Goal: Transaction & Acquisition: Purchase product/service

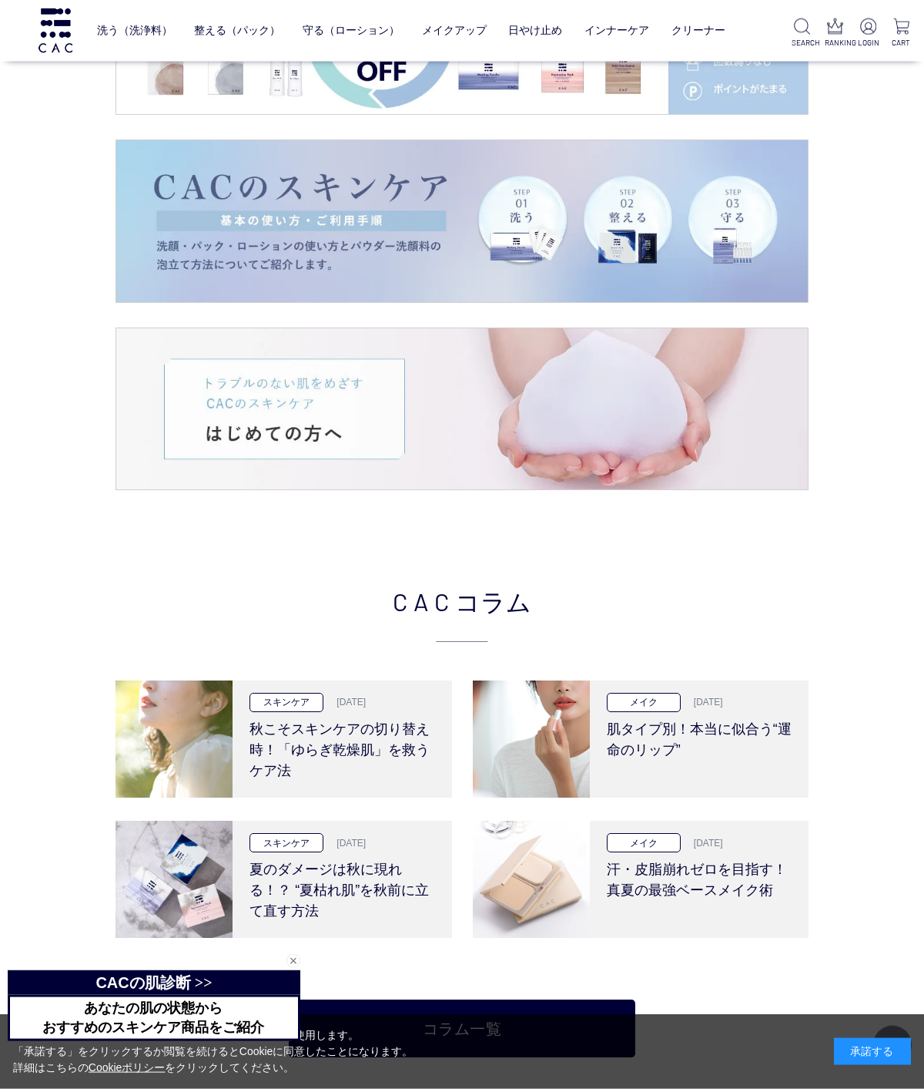
scroll to position [2276, 0]
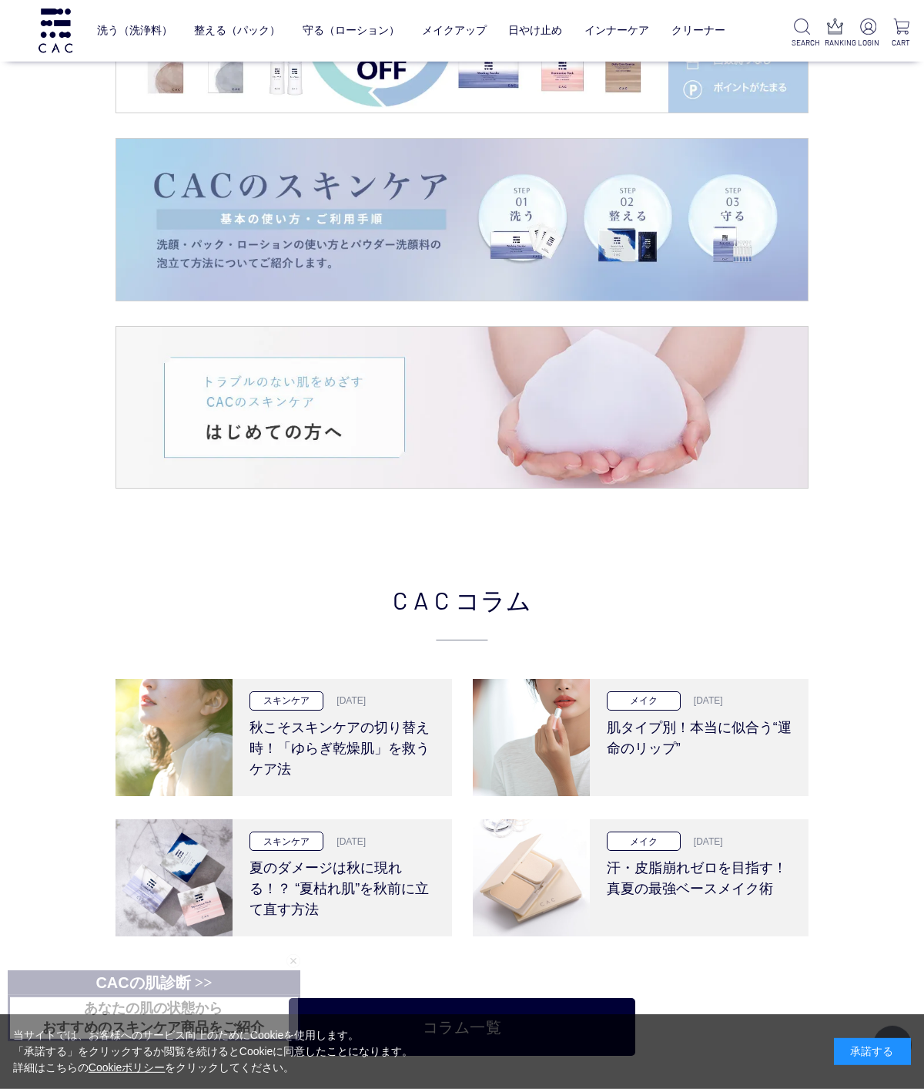
click at [652, 897] on div "メイク 2025.8.28 汗・皮脂崩れゼロを目指す！真夏の最強ベースメイク術" at bounding box center [699, 877] width 219 height 117
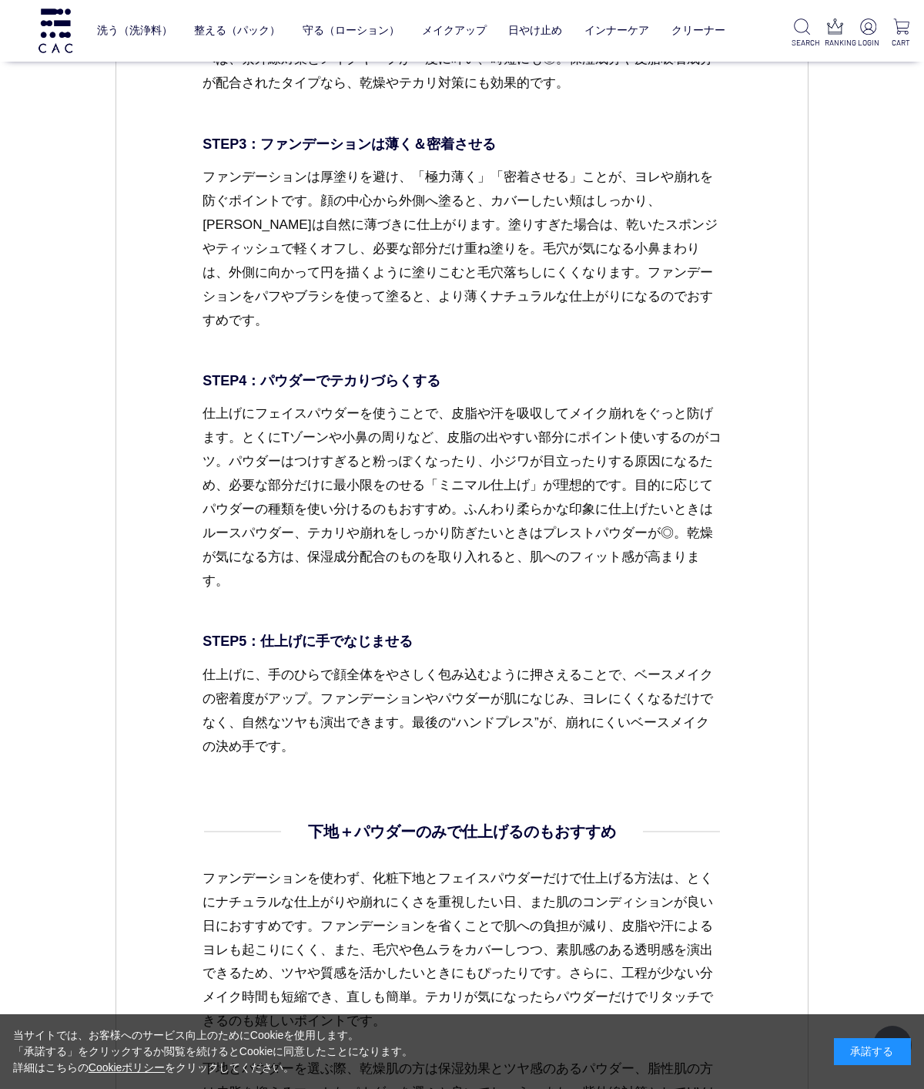
scroll to position [3686, 0]
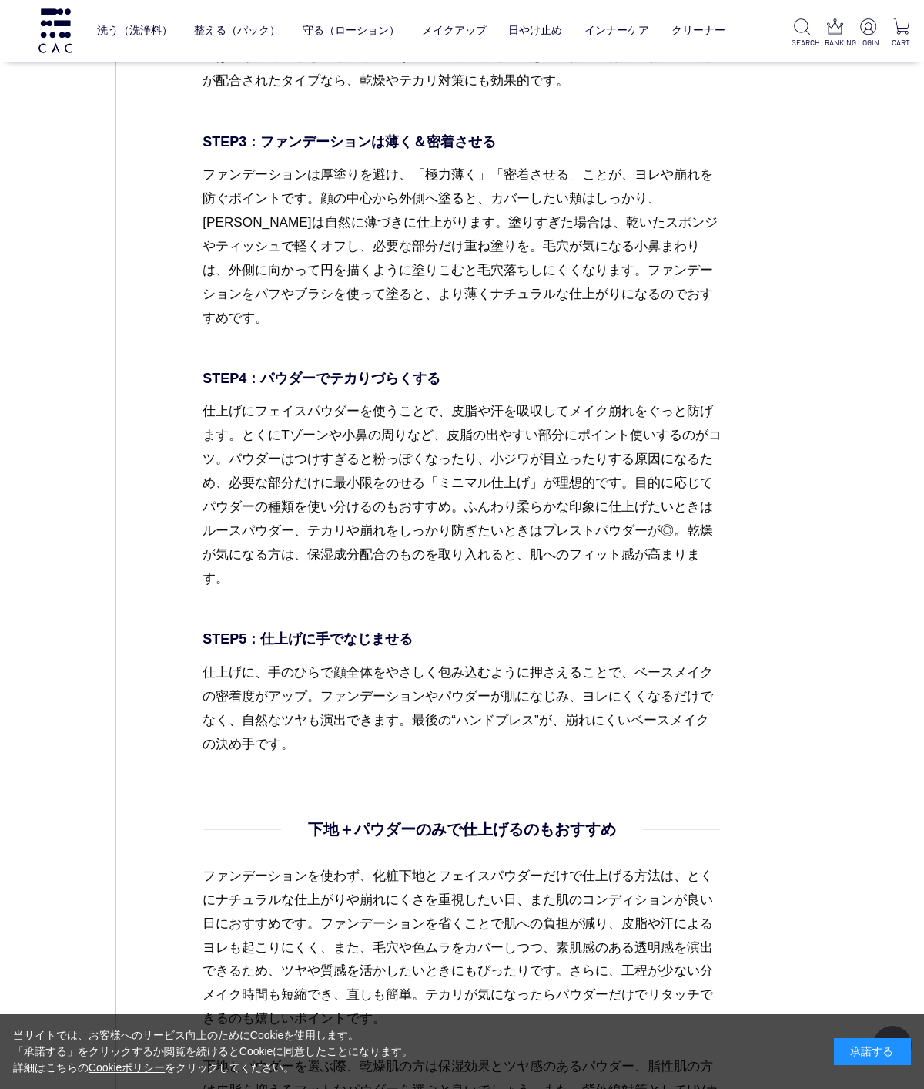
click at [450, 64] on link "フェイスカラー" at bounding box center [435, 62] width 75 height 12
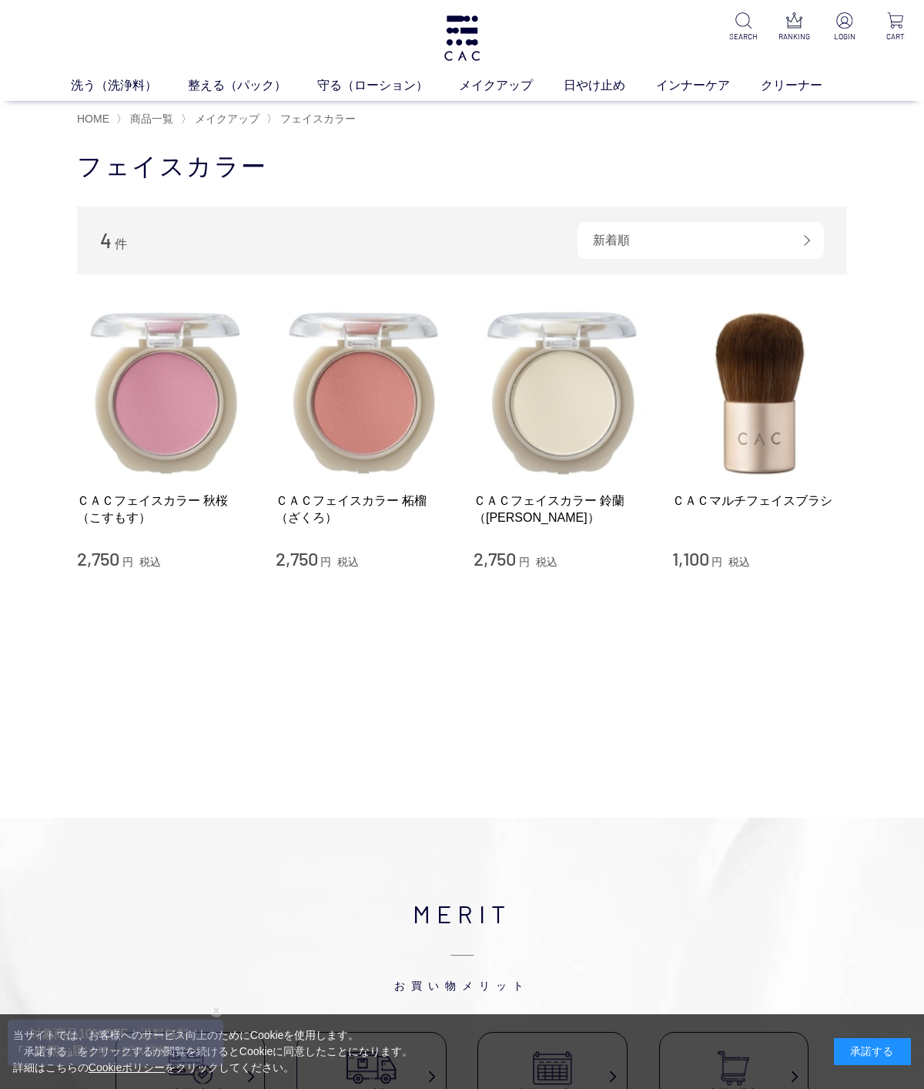
click at [355, 118] on link "ベース" at bounding box center [357, 114] width 32 height 12
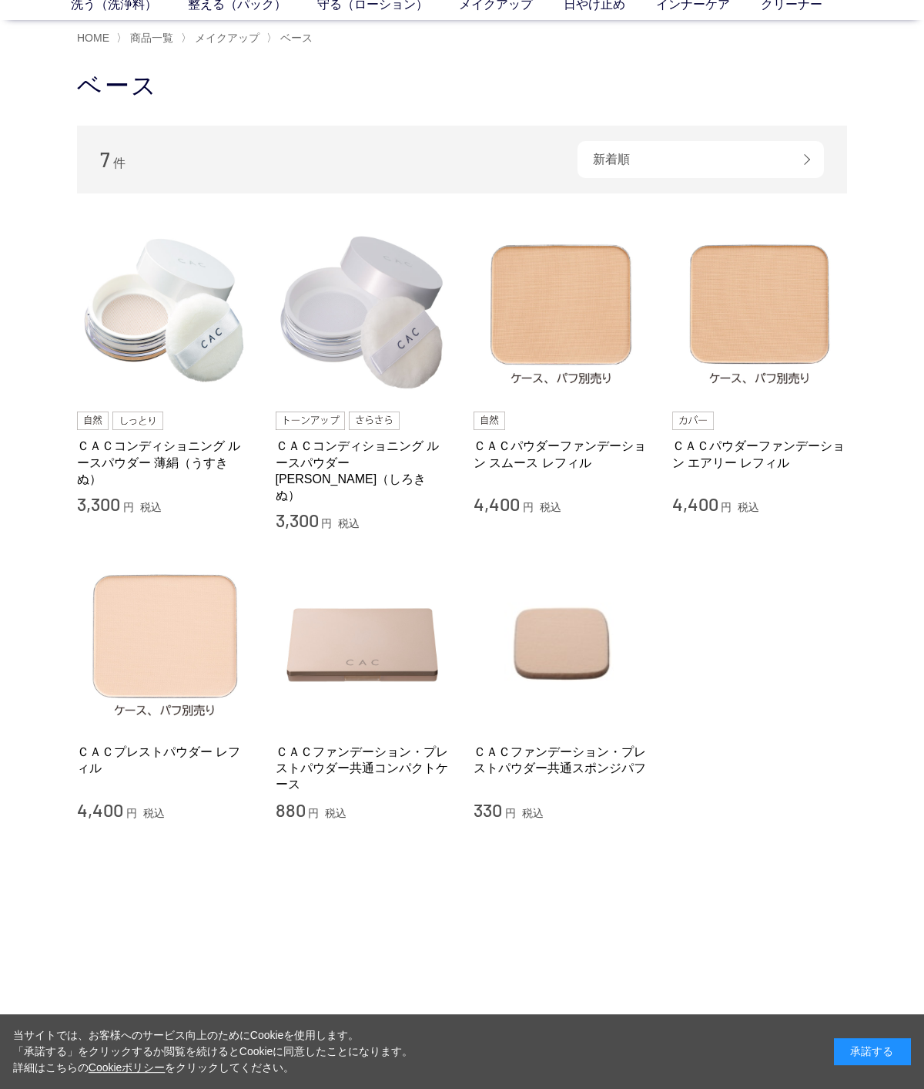
scroll to position [81, 0]
click at [740, 458] on link "ＣＡＣパウダーファンデーション エアリー レフィル" at bounding box center [761, 454] width 176 height 33
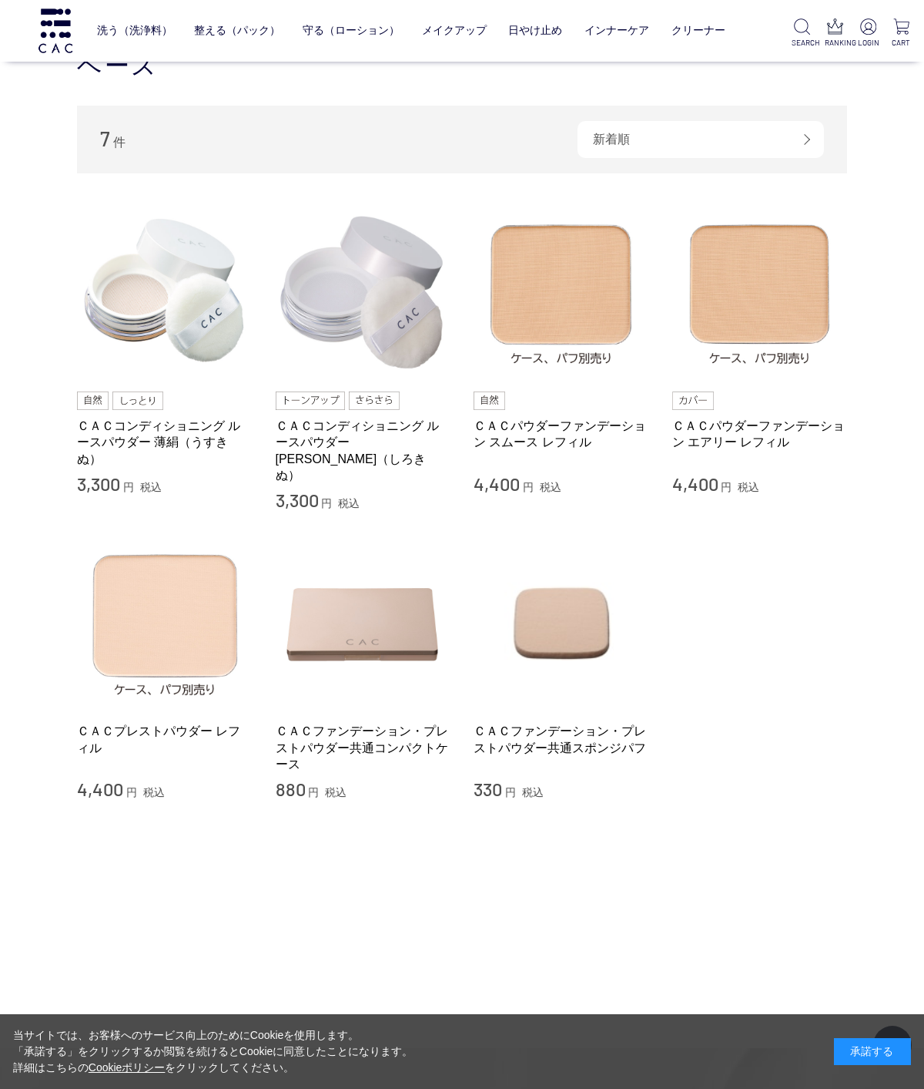
scroll to position [180, 0]
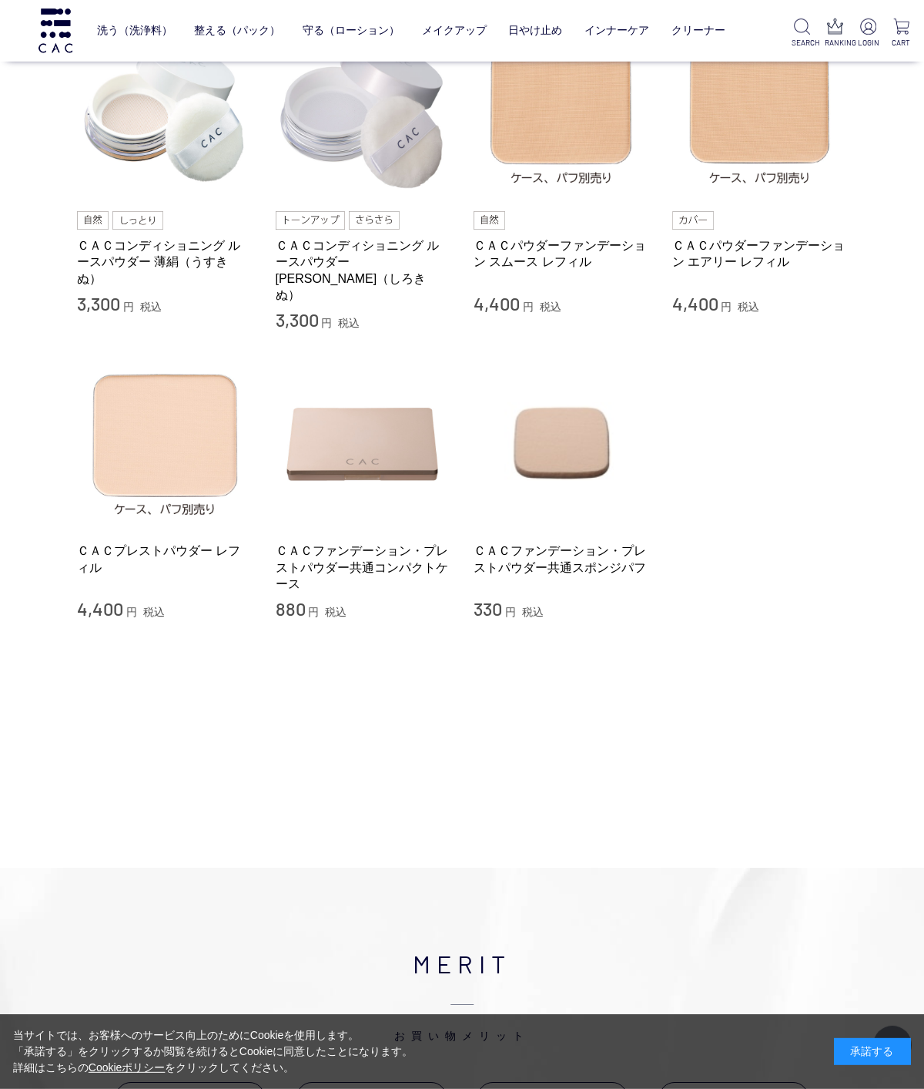
click at [776, 142] on img at bounding box center [761, 112] width 176 height 176
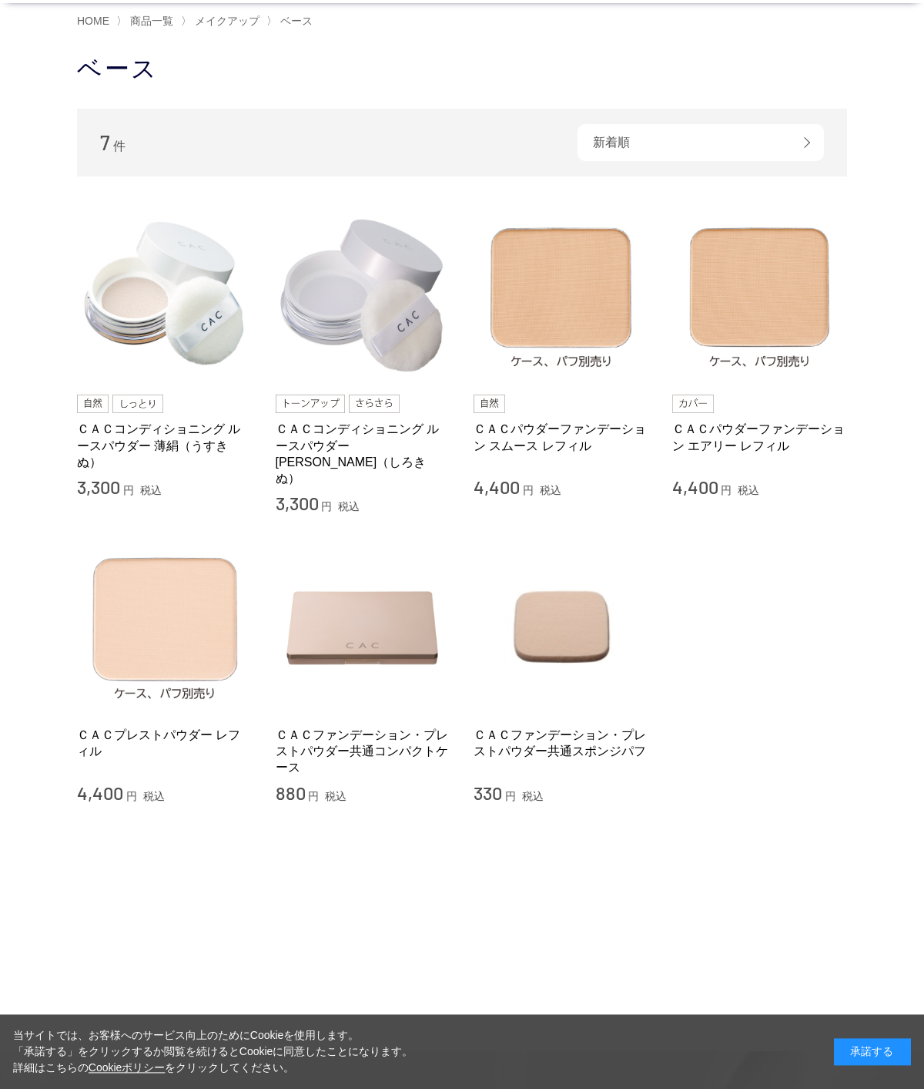
scroll to position [98, 0]
click at [149, 596] on img at bounding box center [165, 626] width 176 height 176
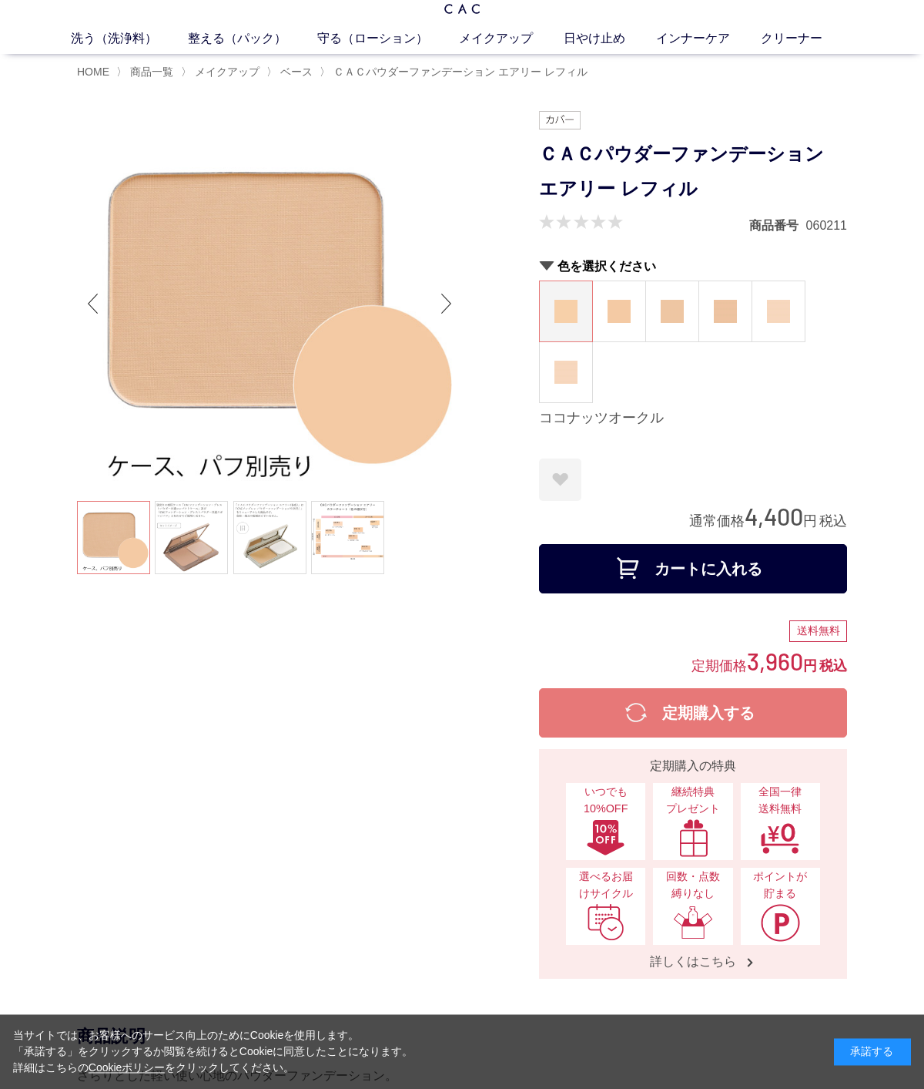
scroll to position [46, 0]
click at [205, 547] on link at bounding box center [191, 537] width 73 height 73
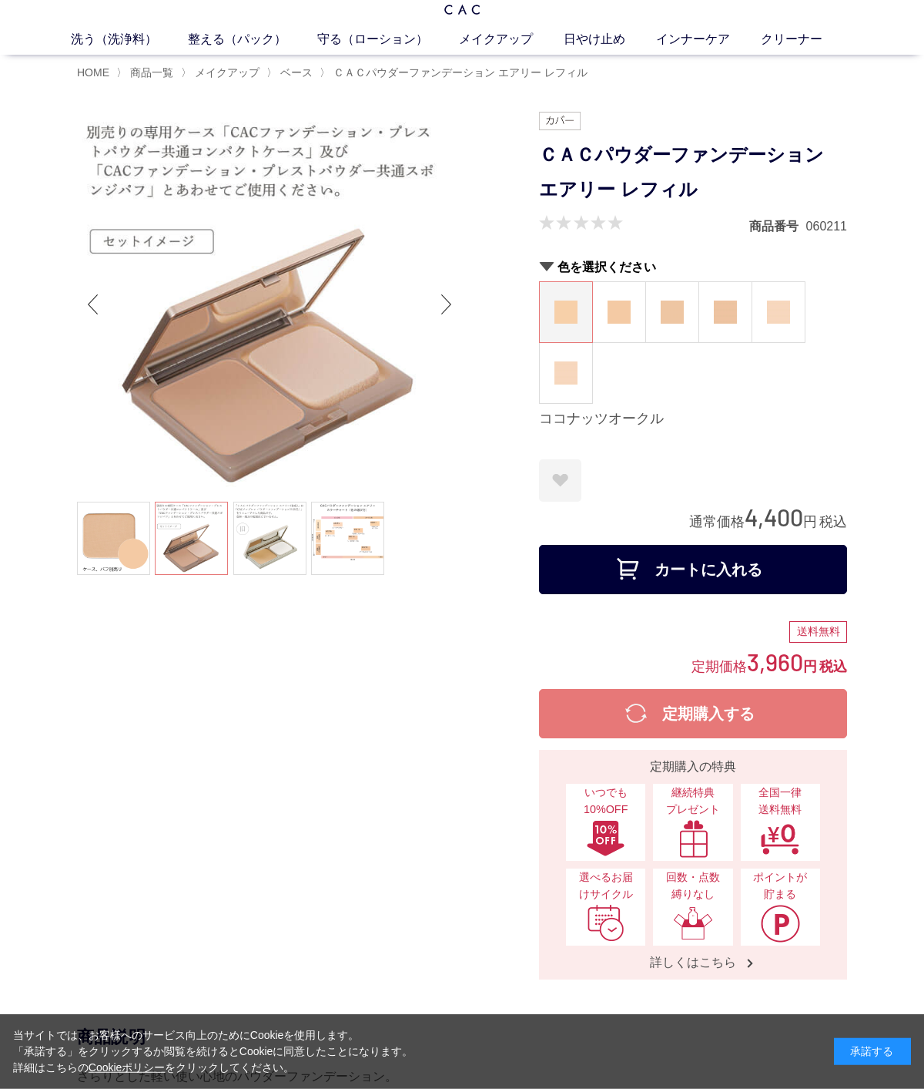
click at [284, 548] on link at bounding box center [269, 537] width 73 height 73
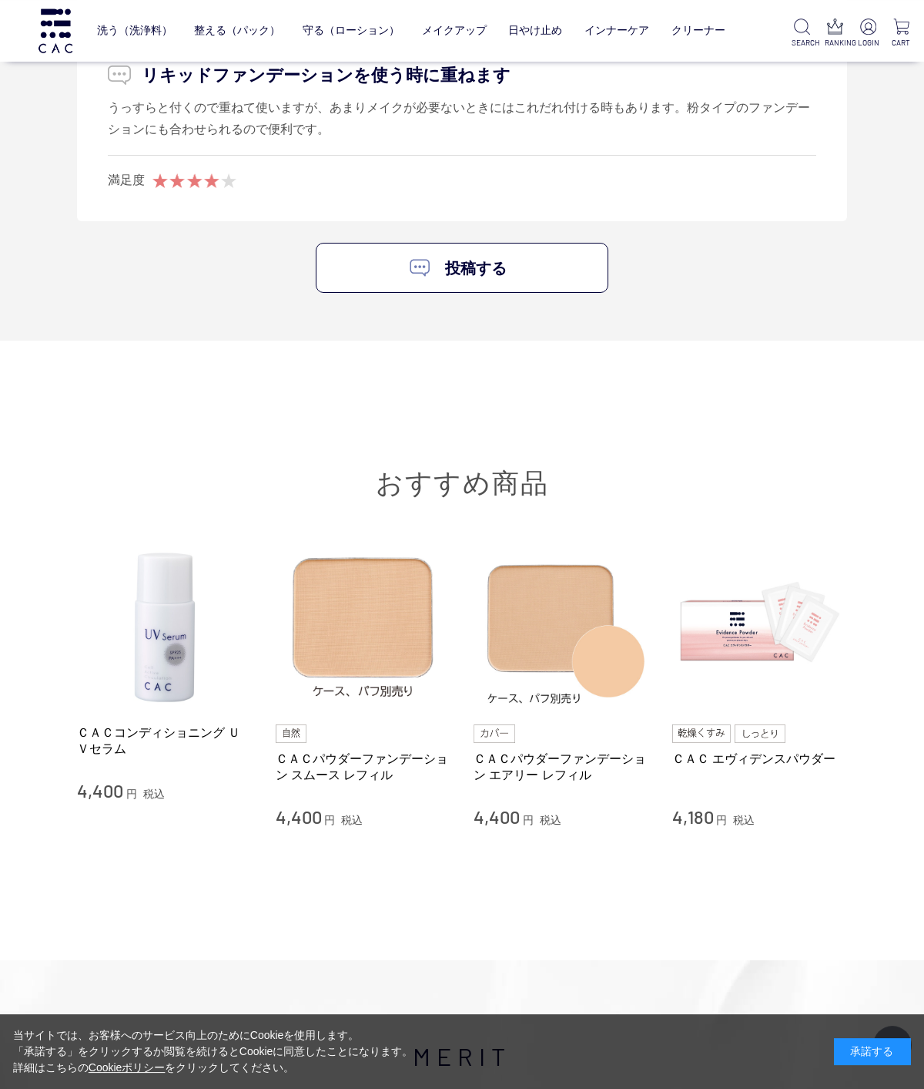
scroll to position [2119, 0]
click at [110, 746] on link "ＣＡＣコンディショニング ＵＶセラム" at bounding box center [165, 740] width 176 height 33
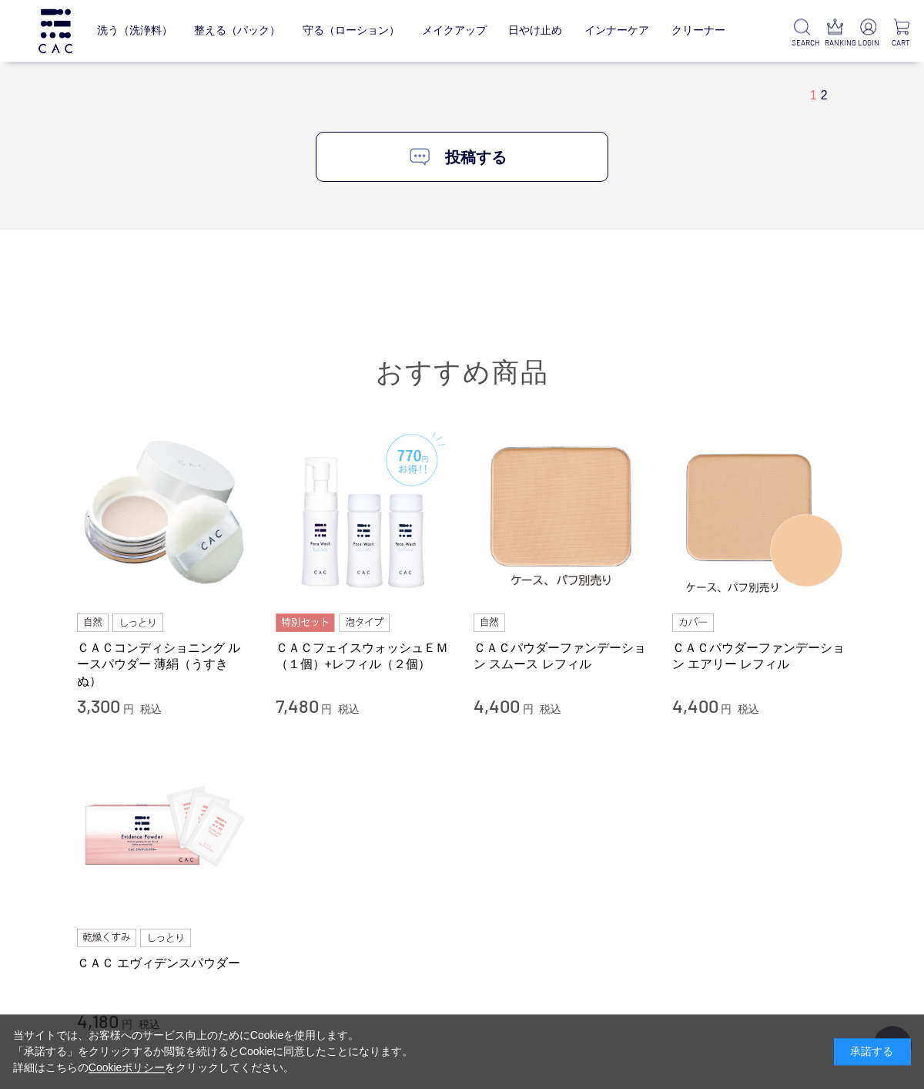
scroll to position [4377, 0]
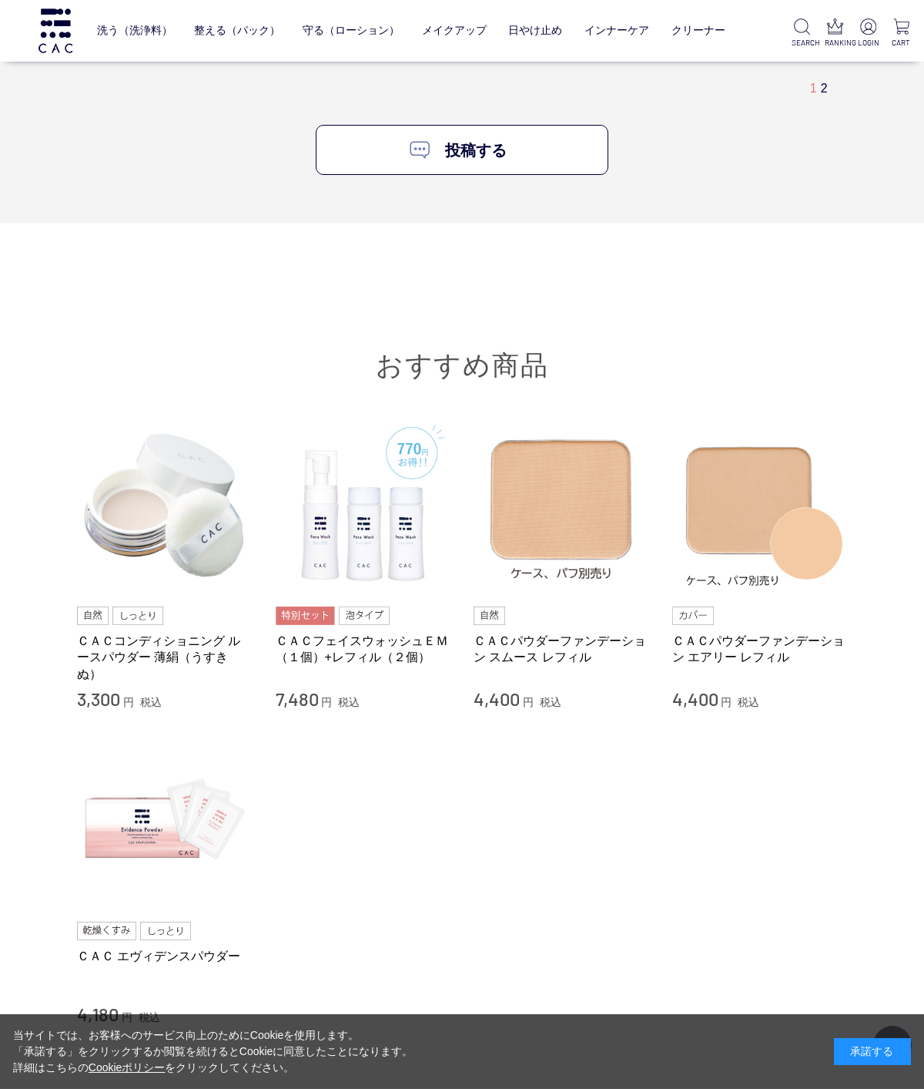
click at [173, 665] on link "ＣＡＣコンディショニング ルースパウダー 薄絹（うすきぬ）" at bounding box center [165, 656] width 176 height 49
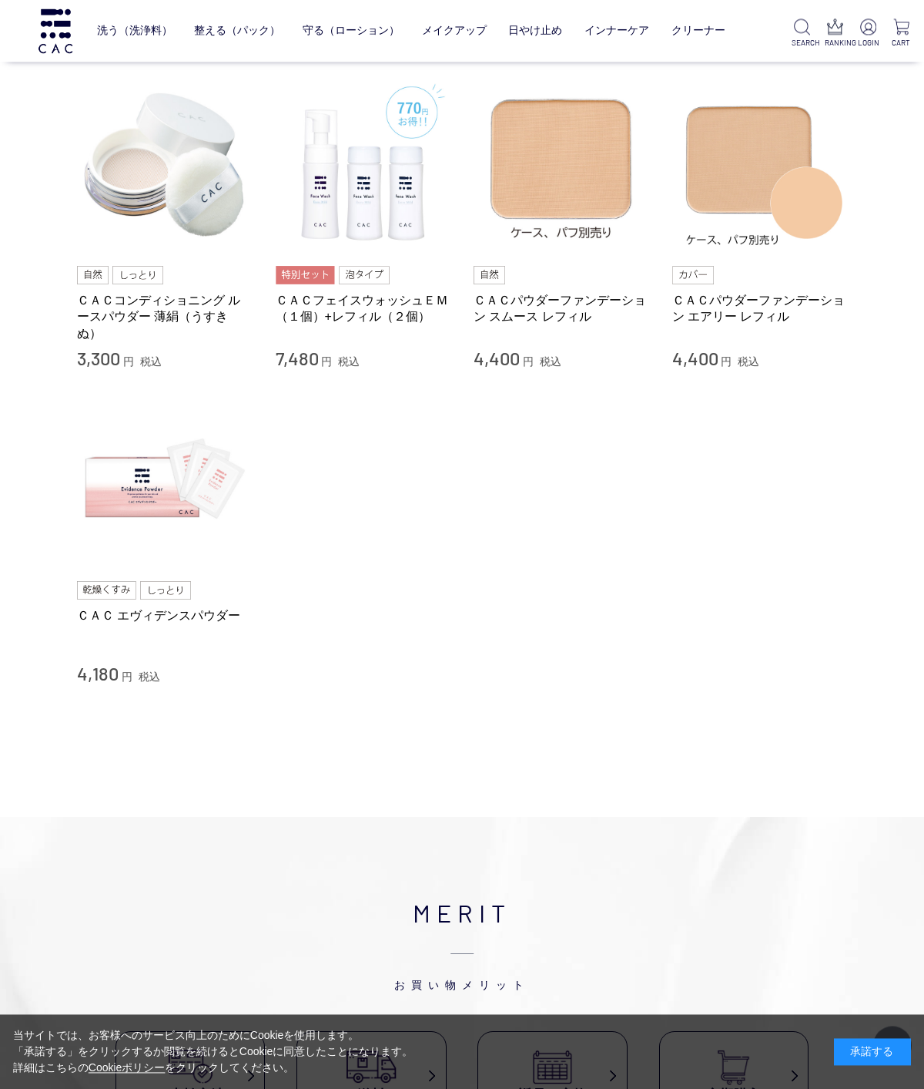
scroll to position [4562, 0]
